Goal: Find specific page/section: Find specific page/section

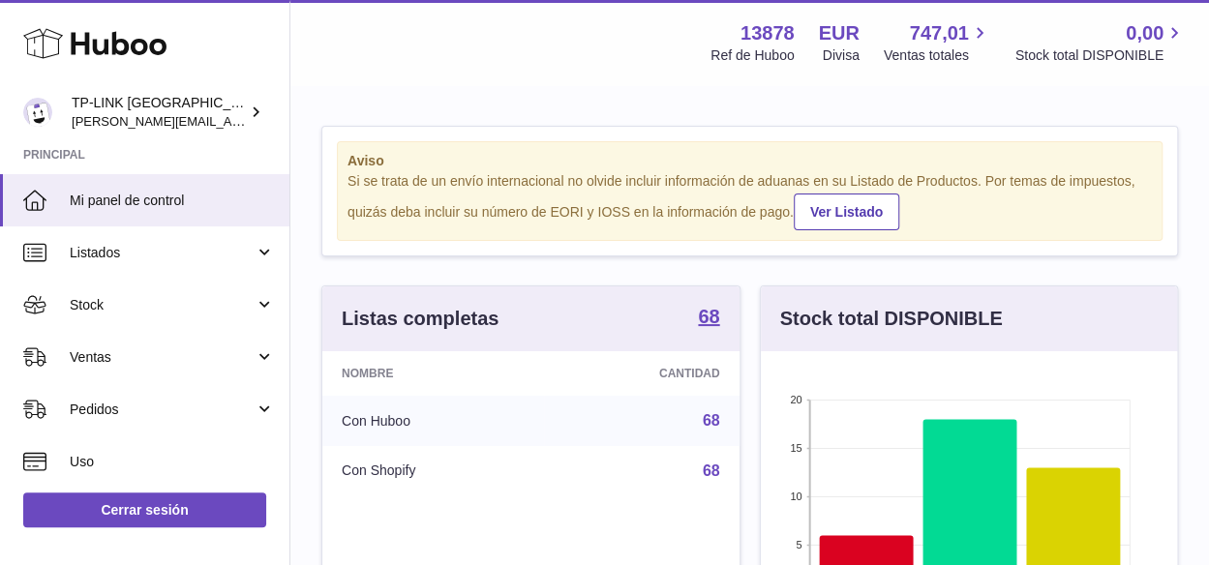
scroll to position [261, 0]
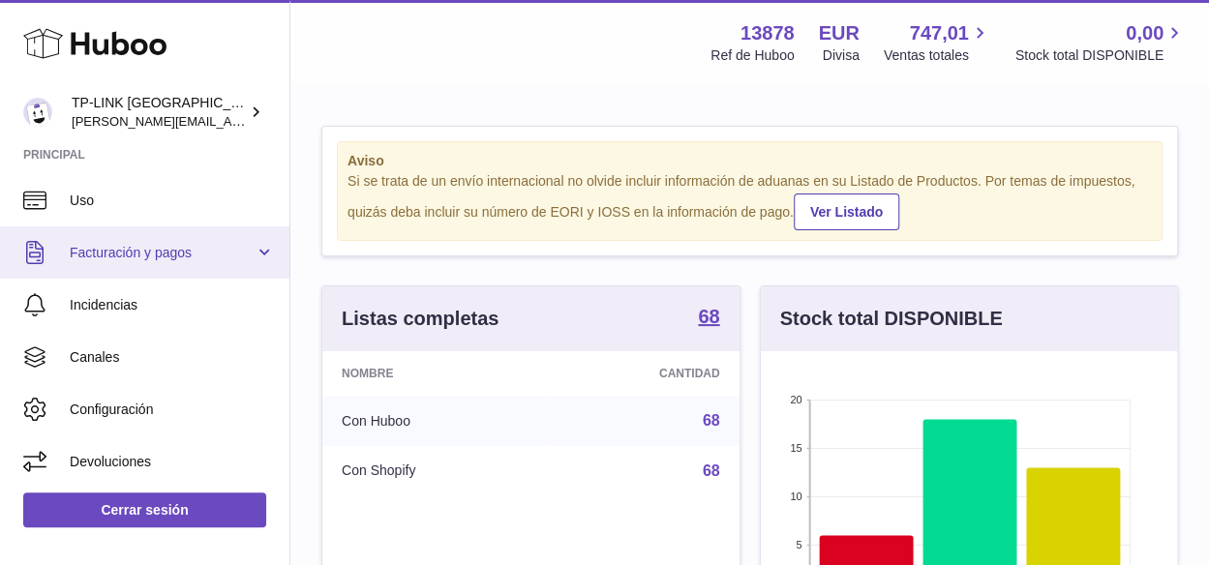
click at [265, 245] on link "Facturación y pagos" at bounding box center [144, 252] width 289 height 52
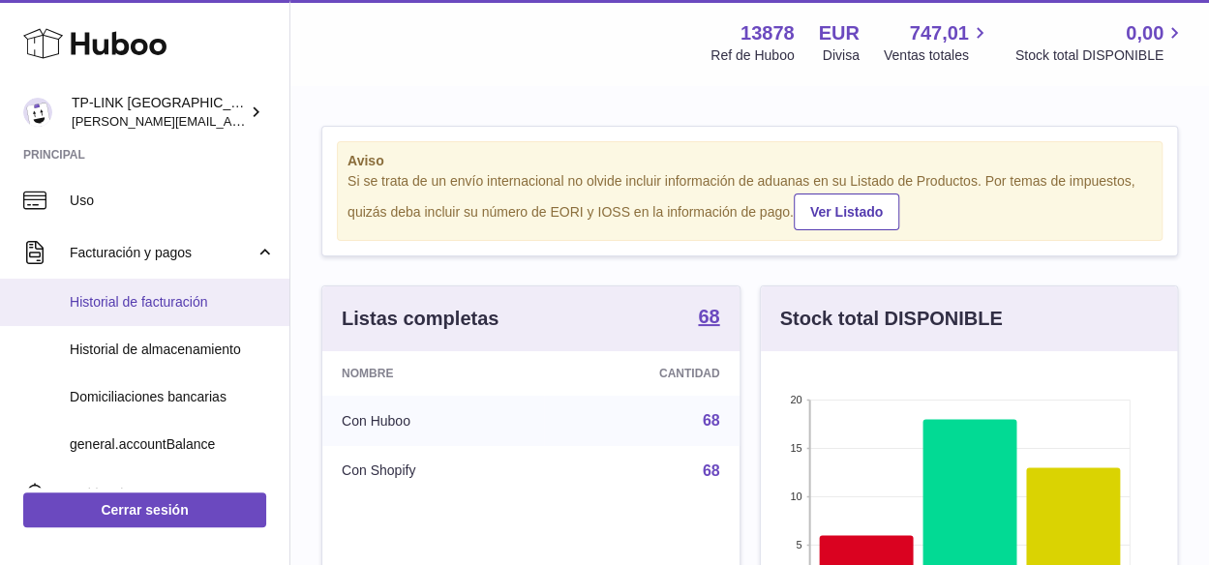
click at [145, 300] on span "Historial de facturación" at bounding box center [172, 302] width 205 height 18
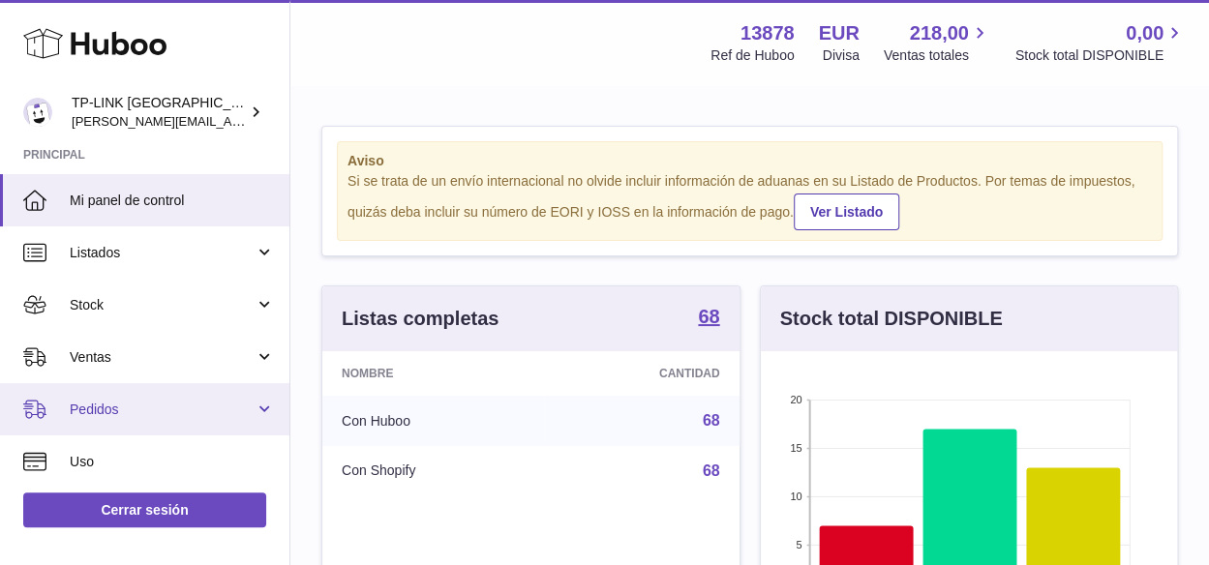
scroll to position [194, 0]
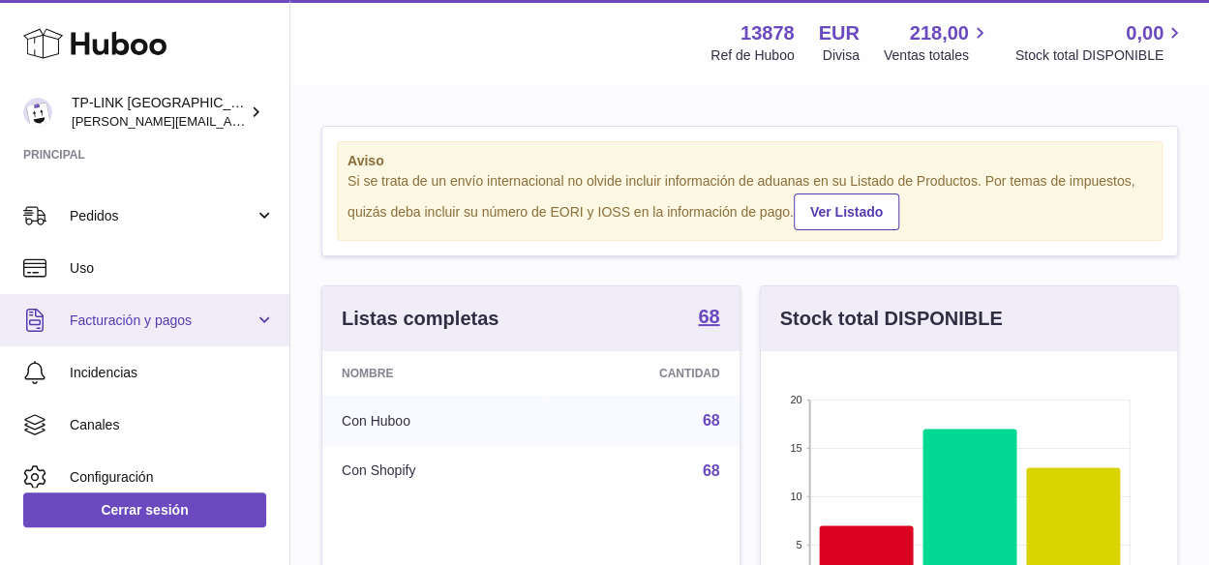
click at [255, 322] on link "Facturación y pagos" at bounding box center [144, 320] width 289 height 52
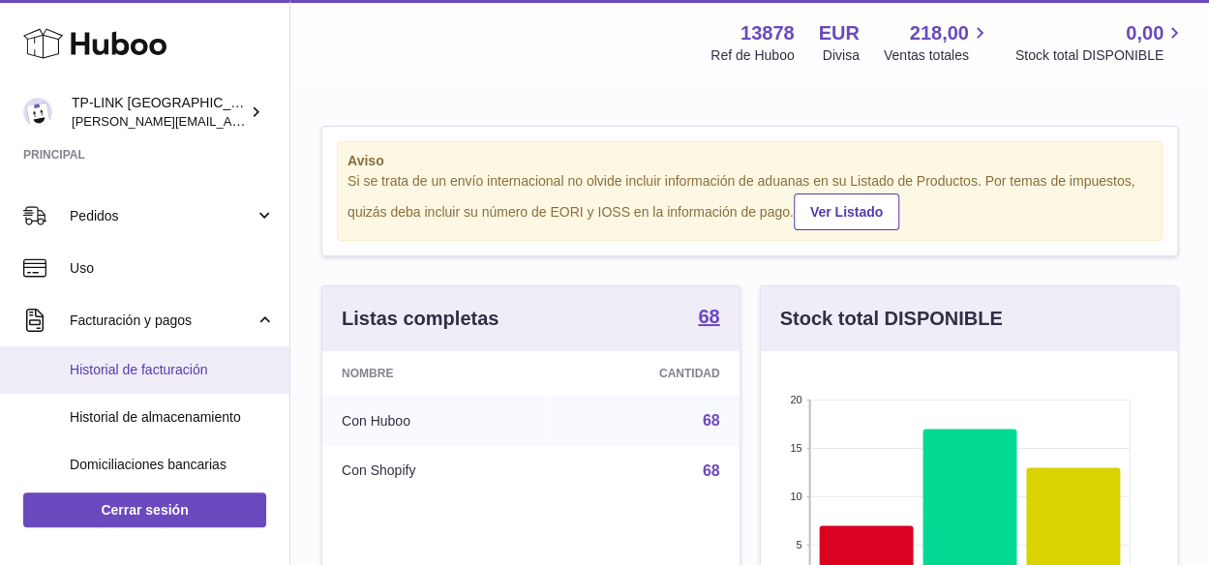
click at [146, 364] on span "Historial de facturación" at bounding box center [172, 370] width 205 height 18
